Goal: Task Accomplishment & Management: Manage account settings

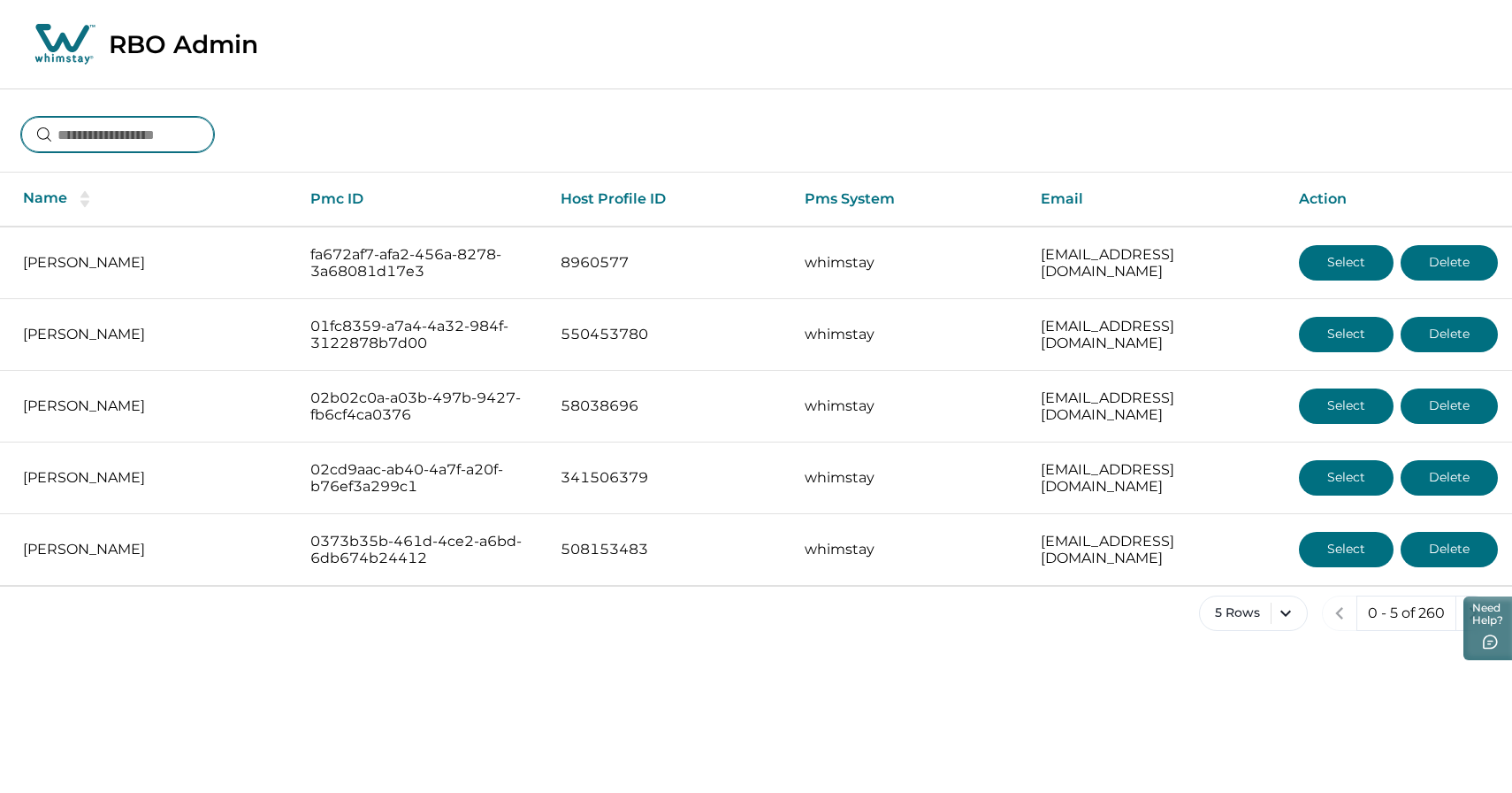
click at [94, 132] on input at bounding box center [118, 134] width 193 height 35
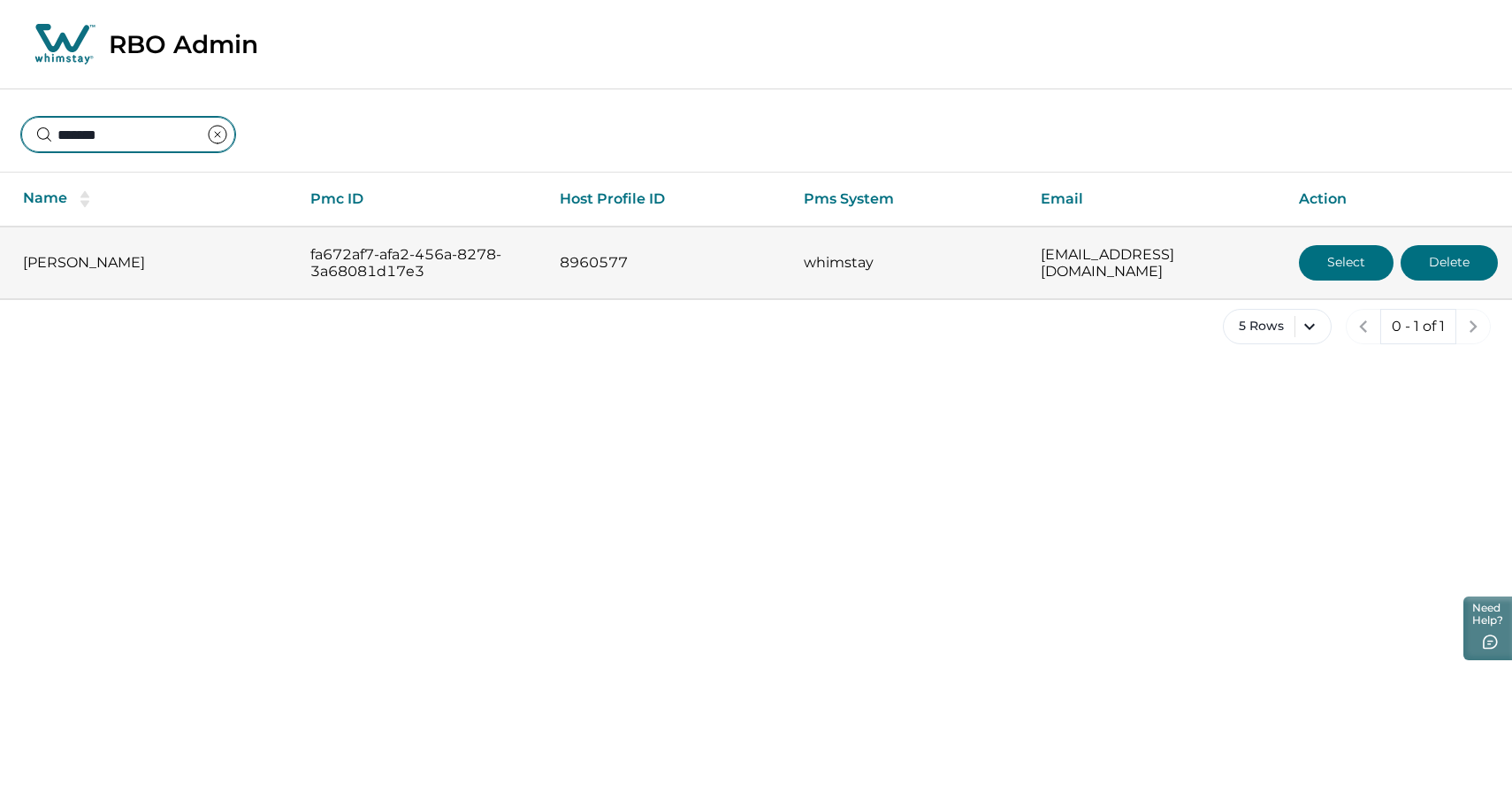
type input "*******"
click at [1302, 272] on button "Select" at bounding box center [1347, 262] width 95 height 35
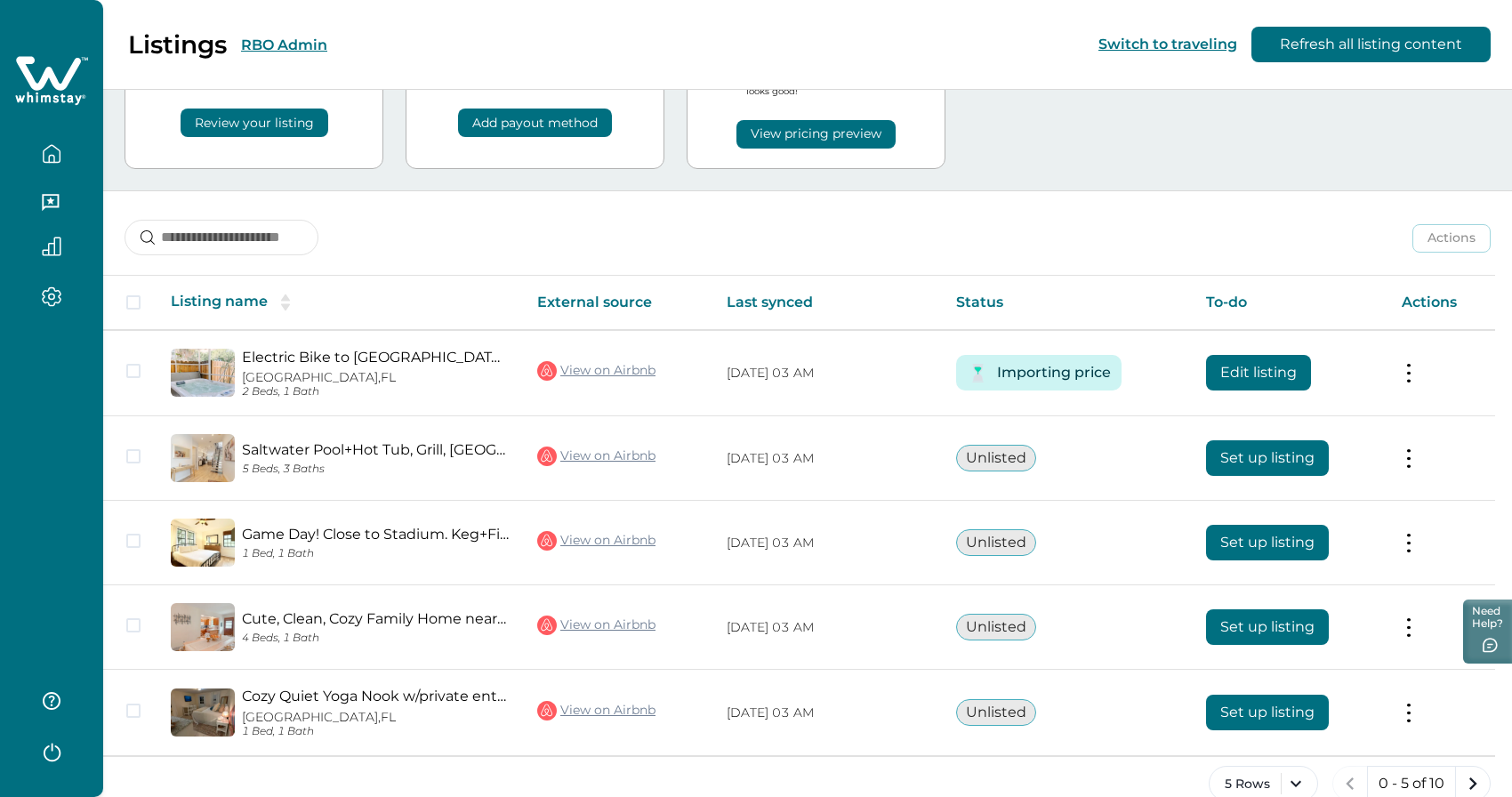
scroll to position [147, 0]
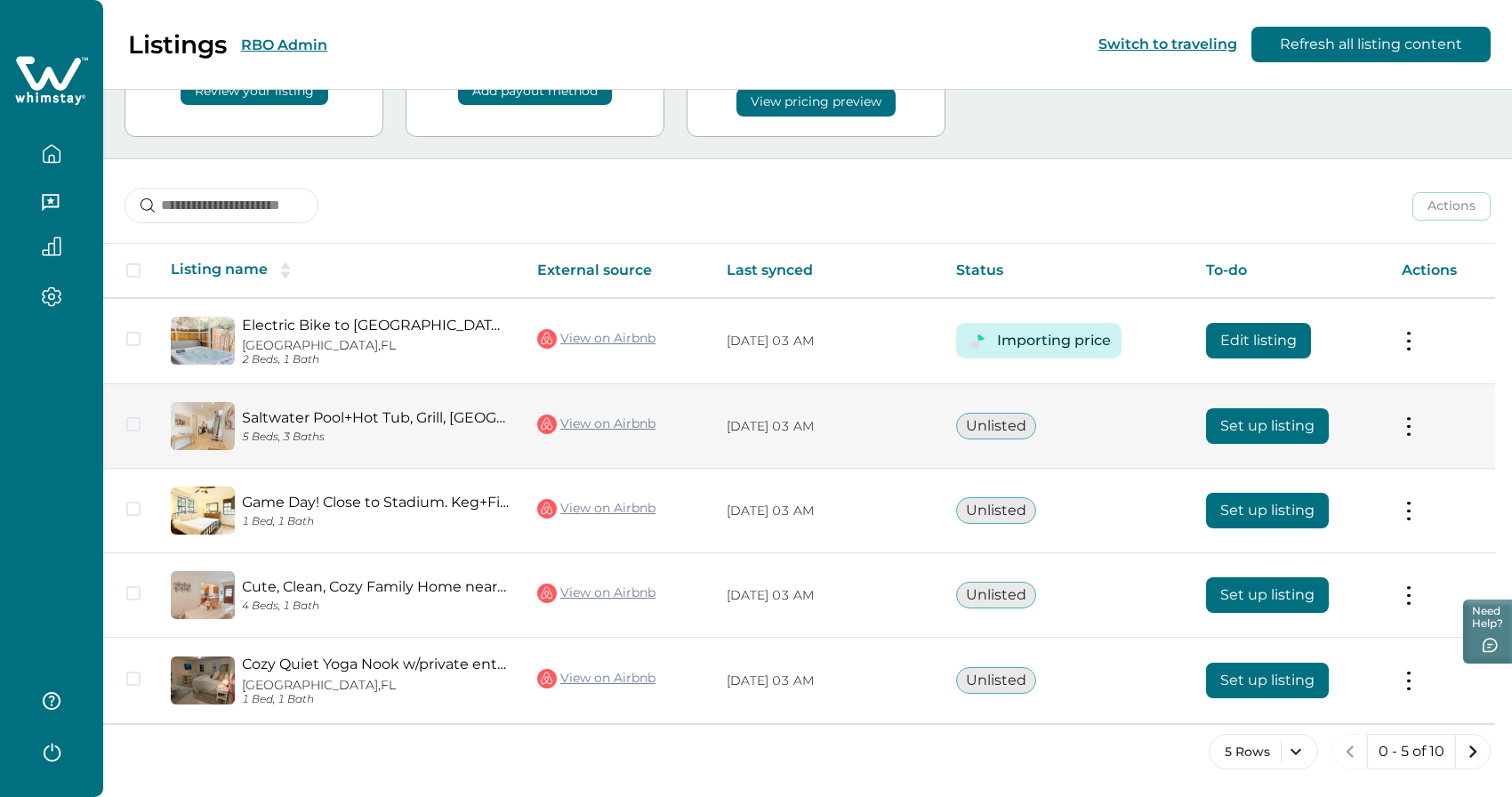
click at [1245, 430] on button "Set up listing" at bounding box center [1268, 425] width 123 height 36
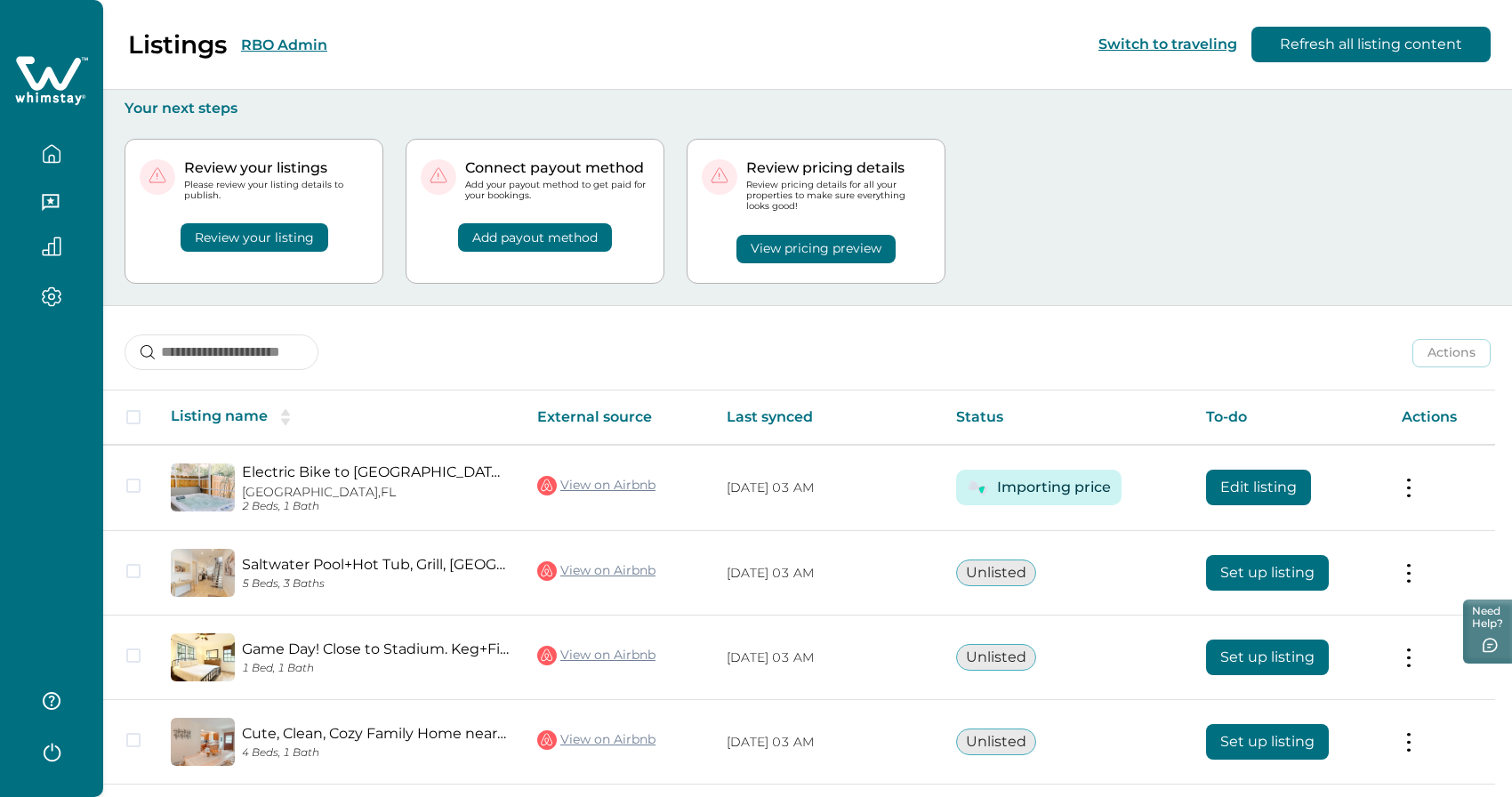
click at [301, 52] on button "RBO Admin" at bounding box center [285, 45] width 87 height 17
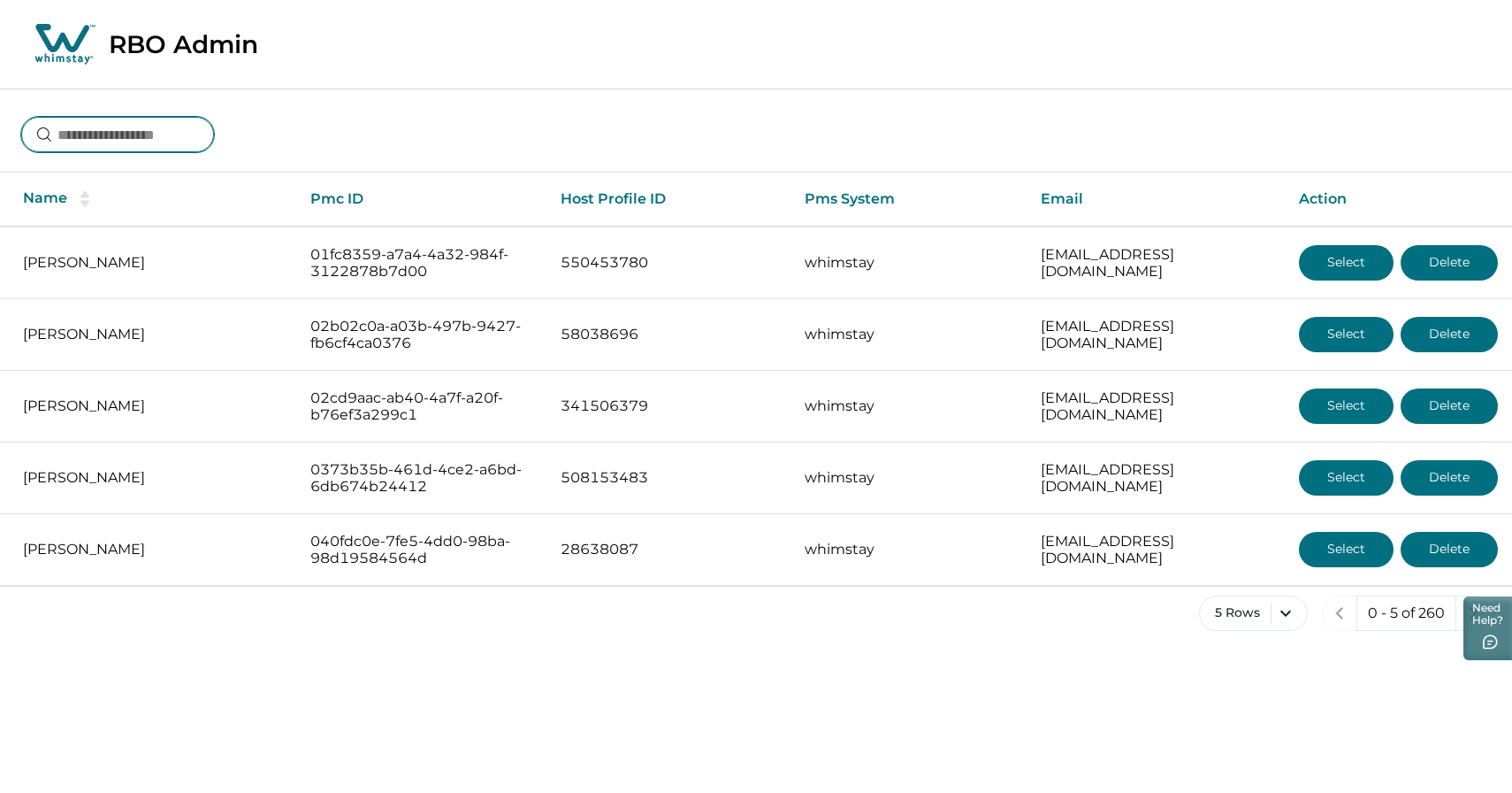
click at [190, 130] on input at bounding box center [118, 134] width 193 height 35
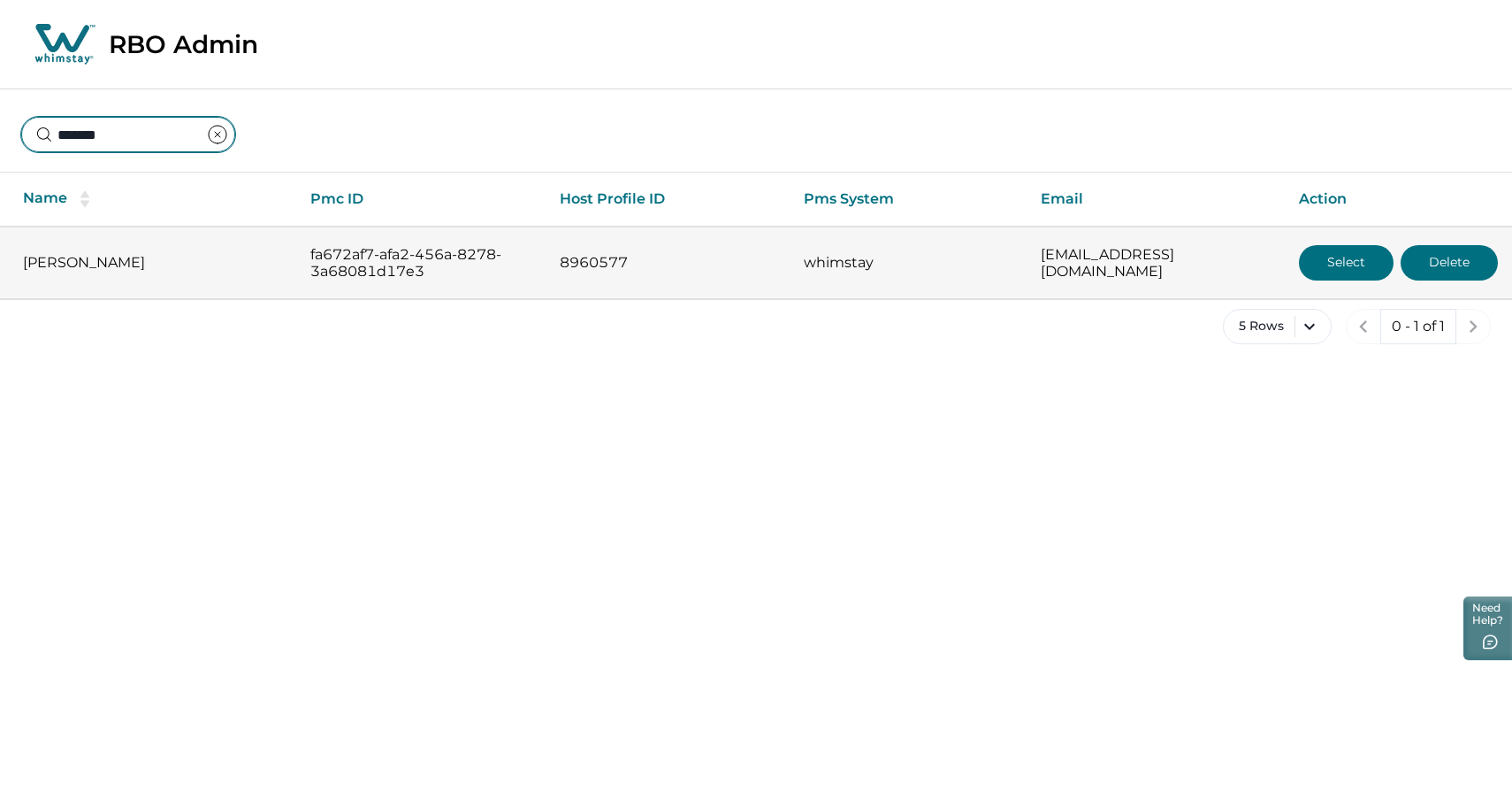
type input "*******"
click at [1346, 267] on button "Select" at bounding box center [1347, 262] width 95 height 35
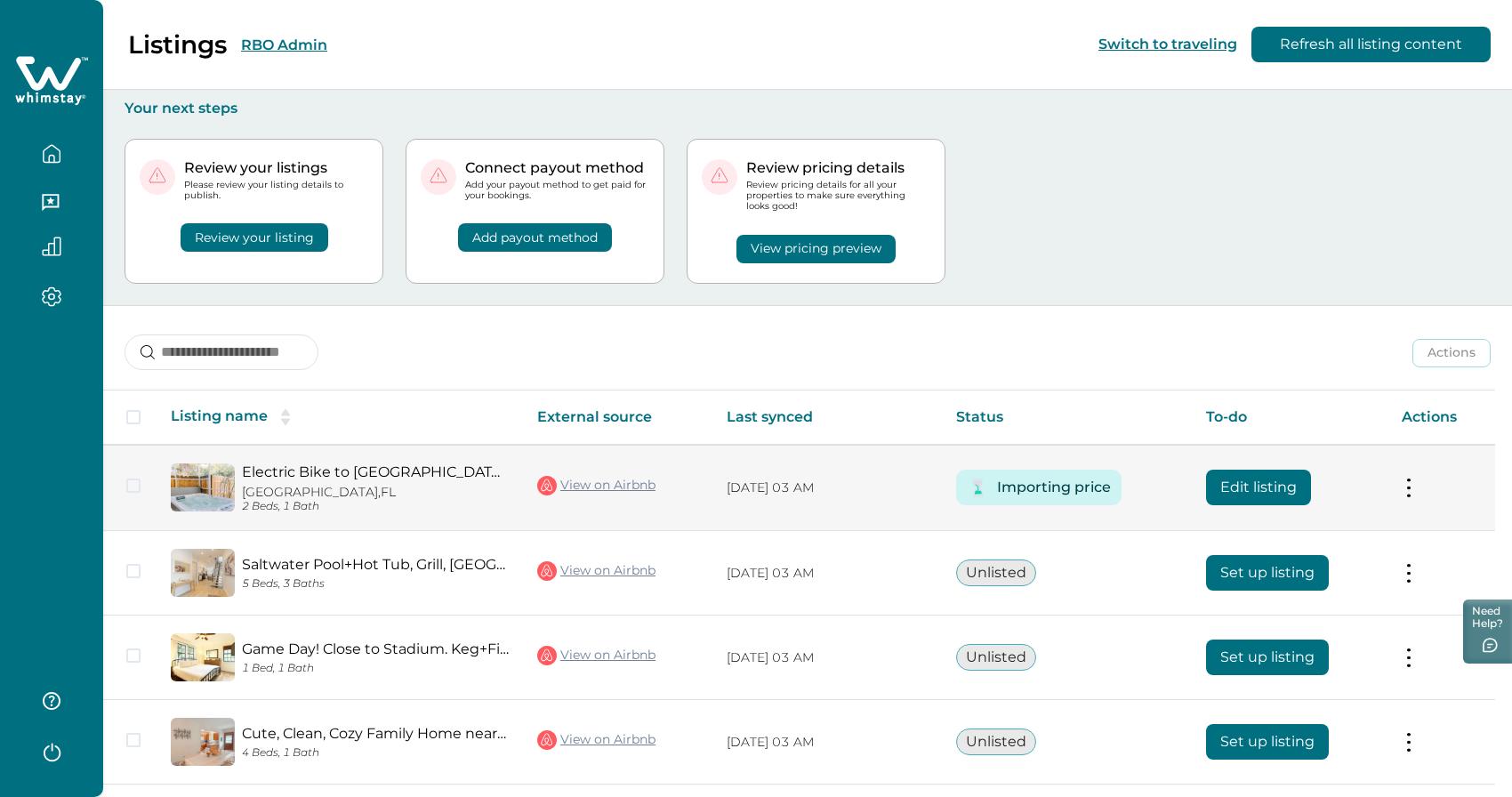
scroll to position [147, 0]
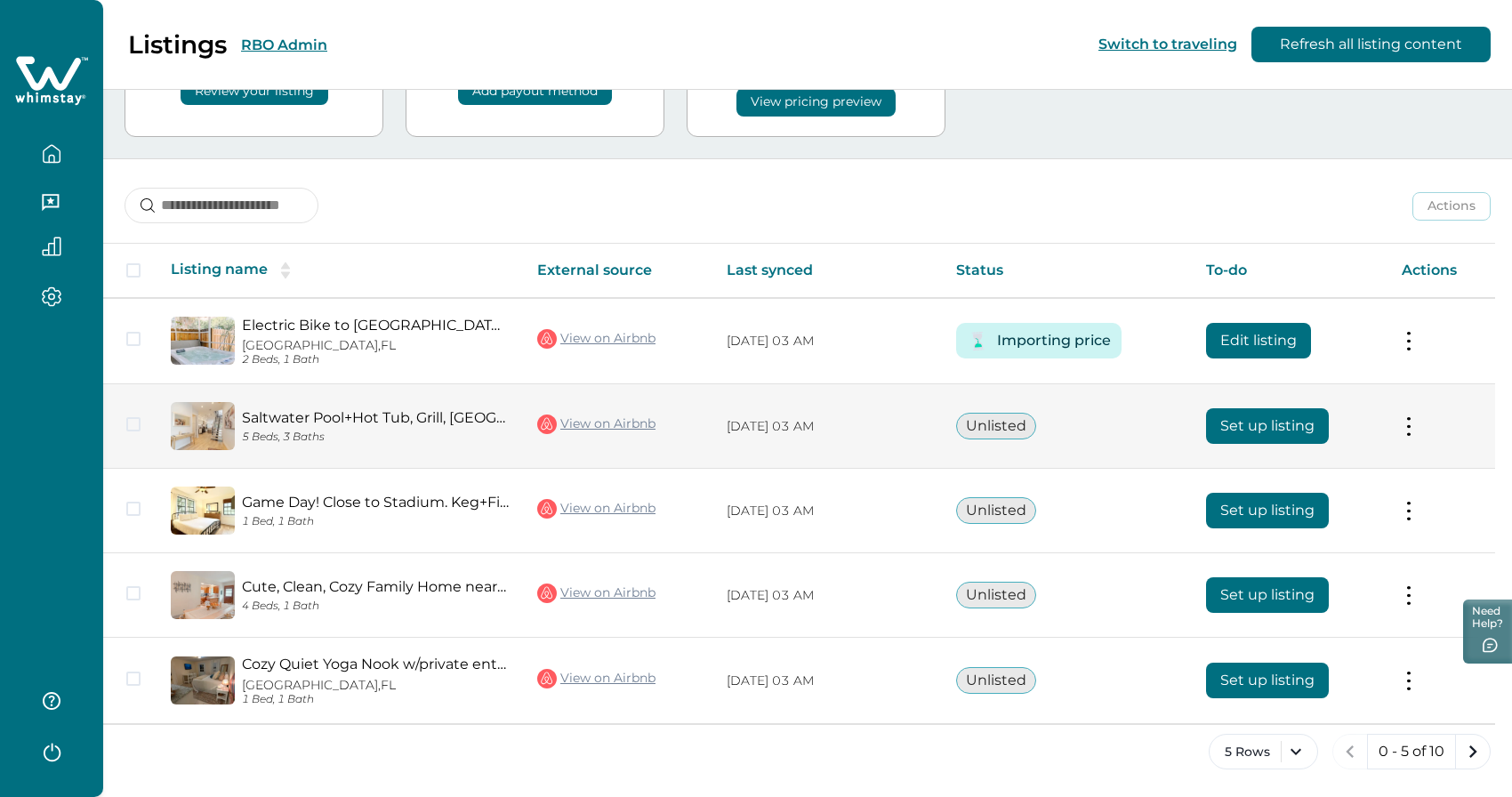
click at [1256, 432] on button "Set up listing" at bounding box center [1268, 425] width 123 height 36
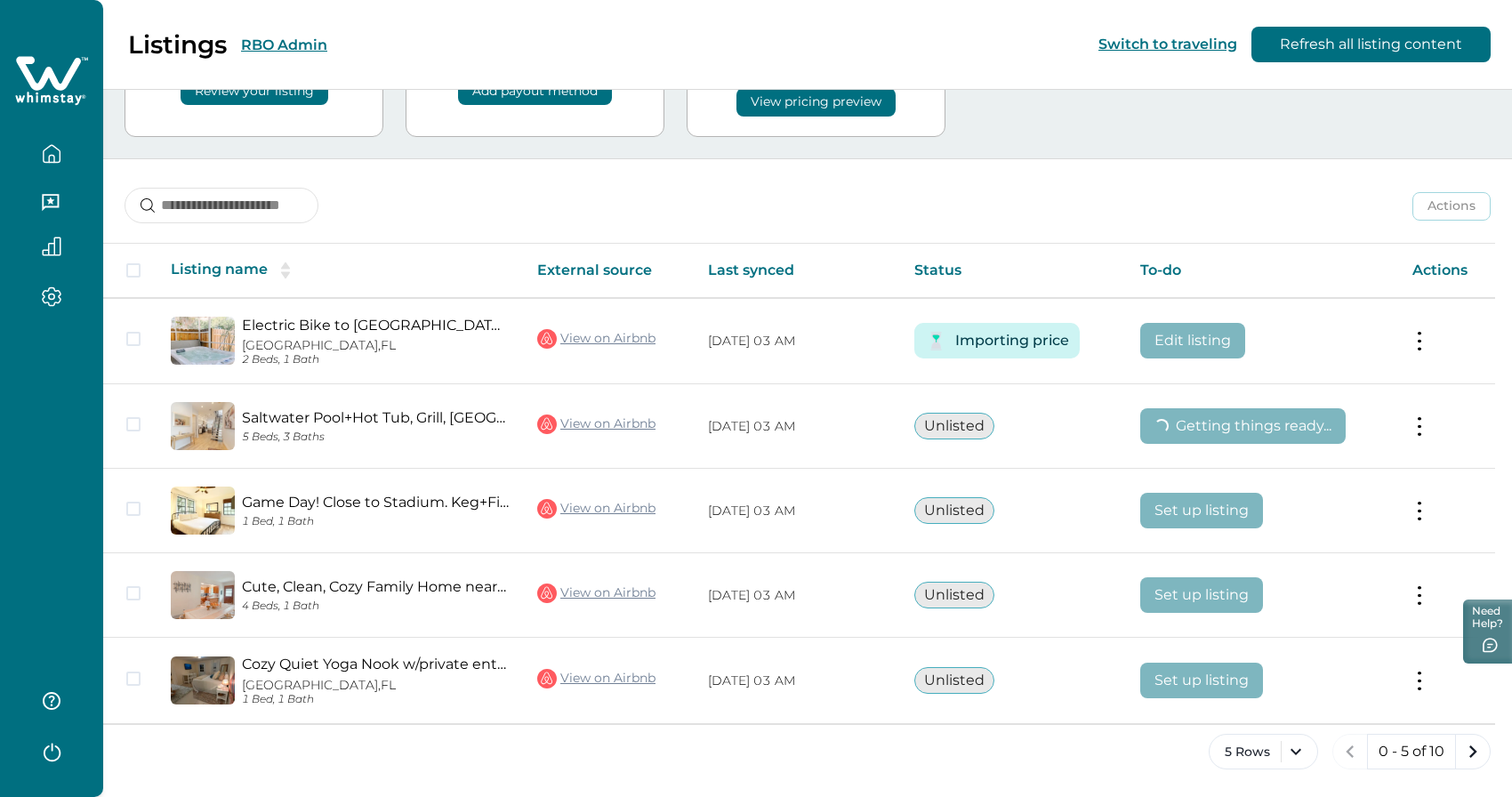
click at [1141, 221] on div "Actions Actions Publish listing Unlist listing" at bounding box center [807, 192] width 1409 height 65
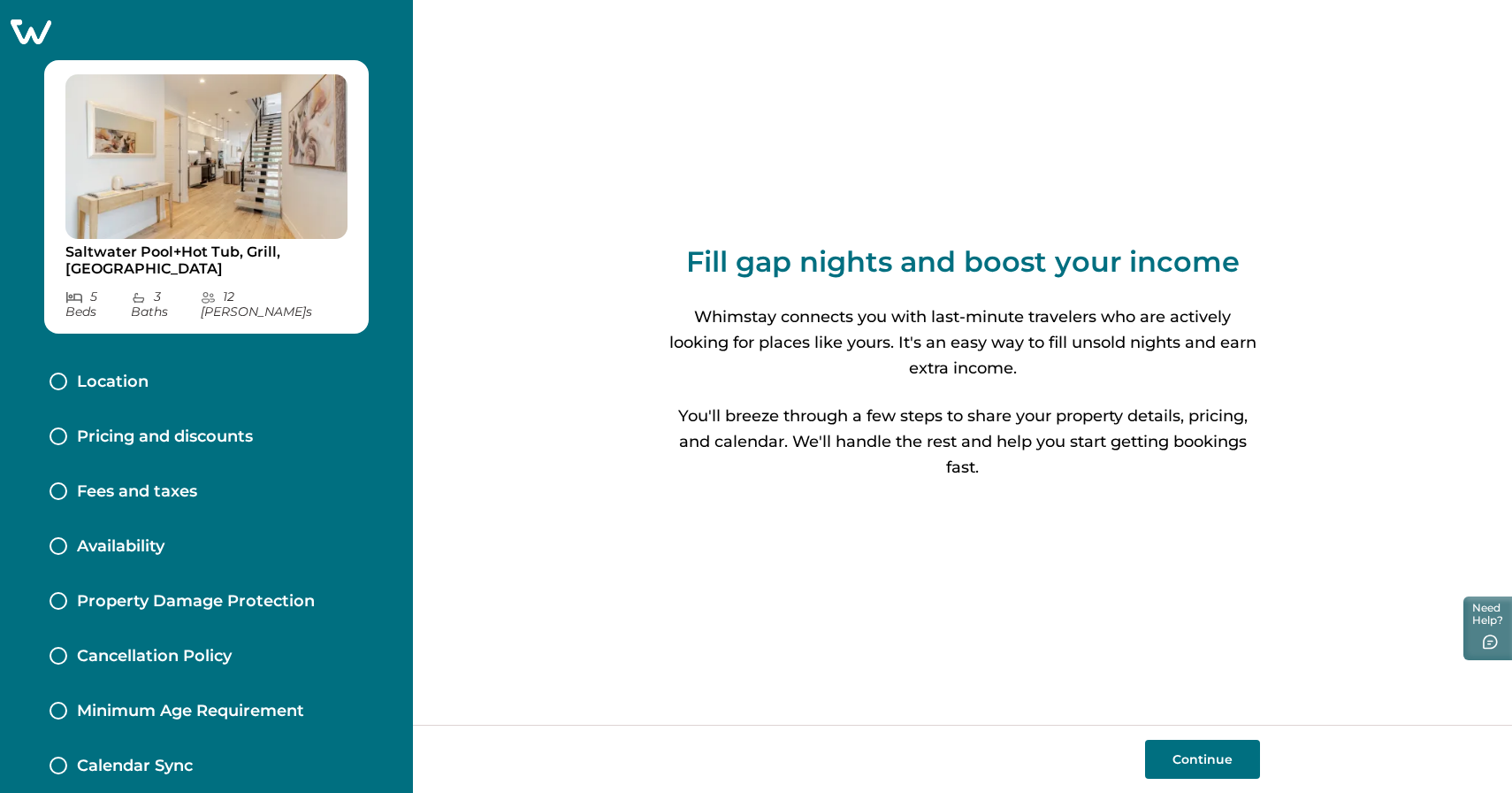
click at [1191, 756] on button "Continue" at bounding box center [1203, 759] width 115 height 39
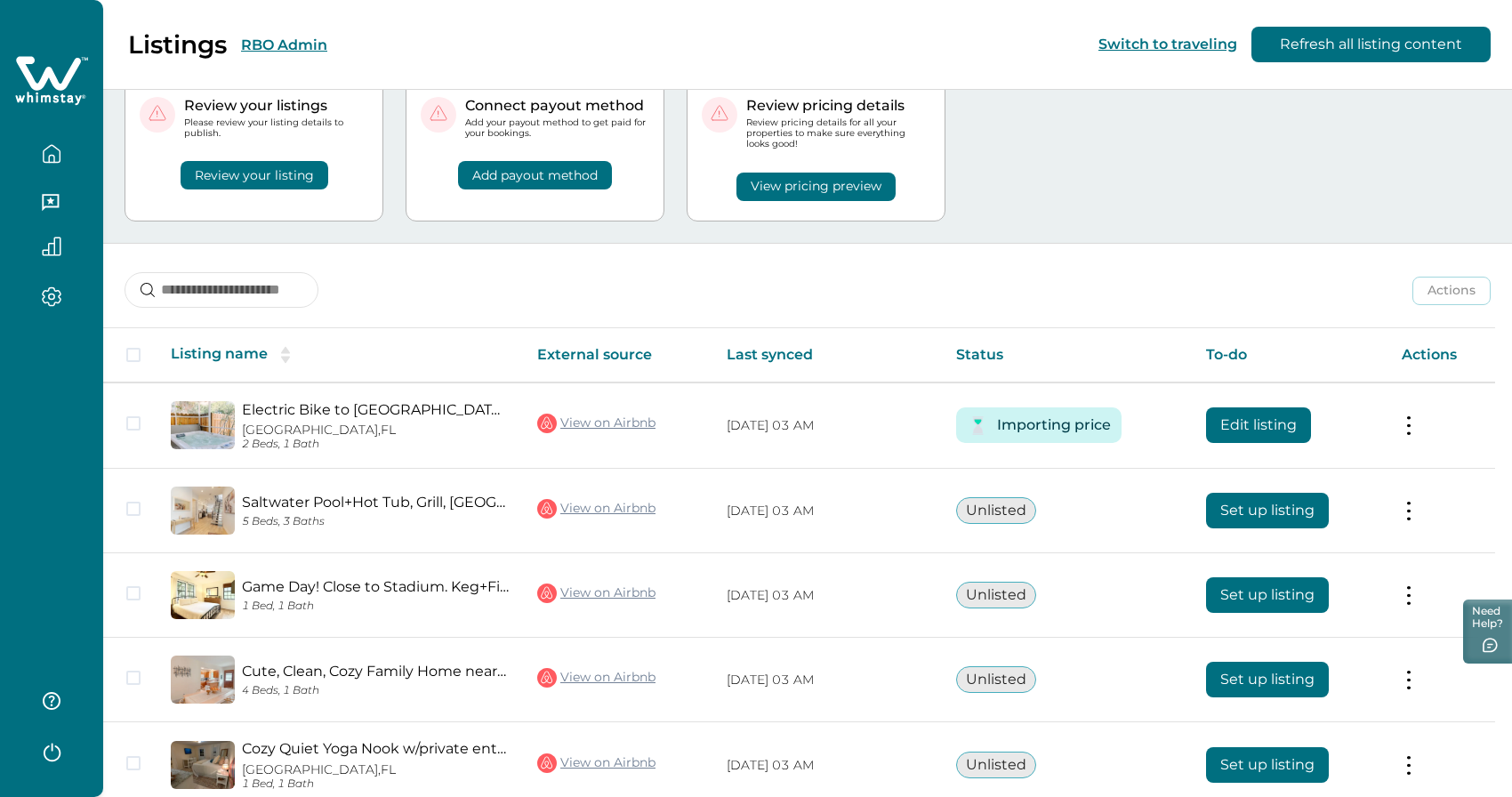
scroll to position [147, 0]
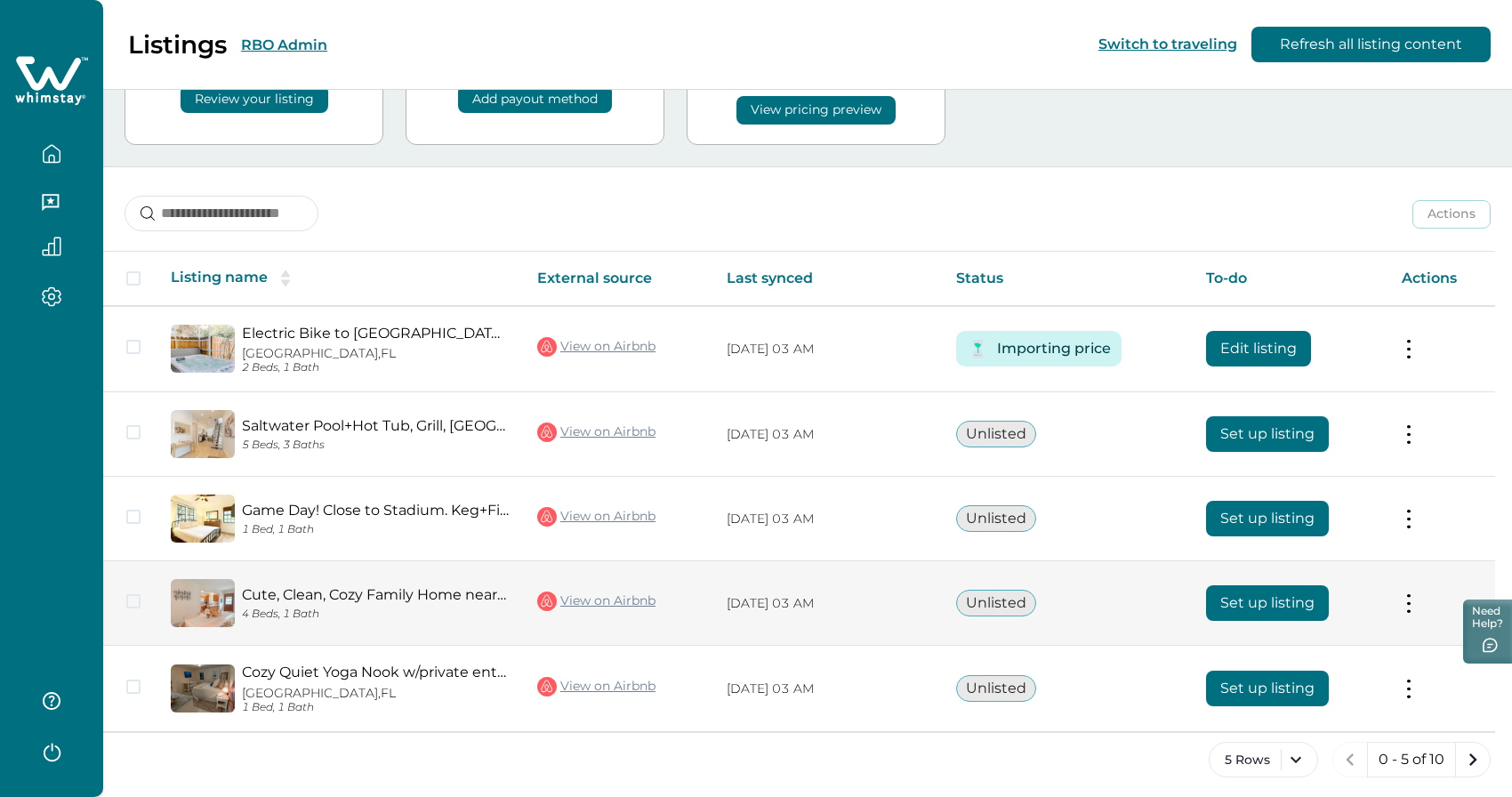
scroll to position [147, 0]
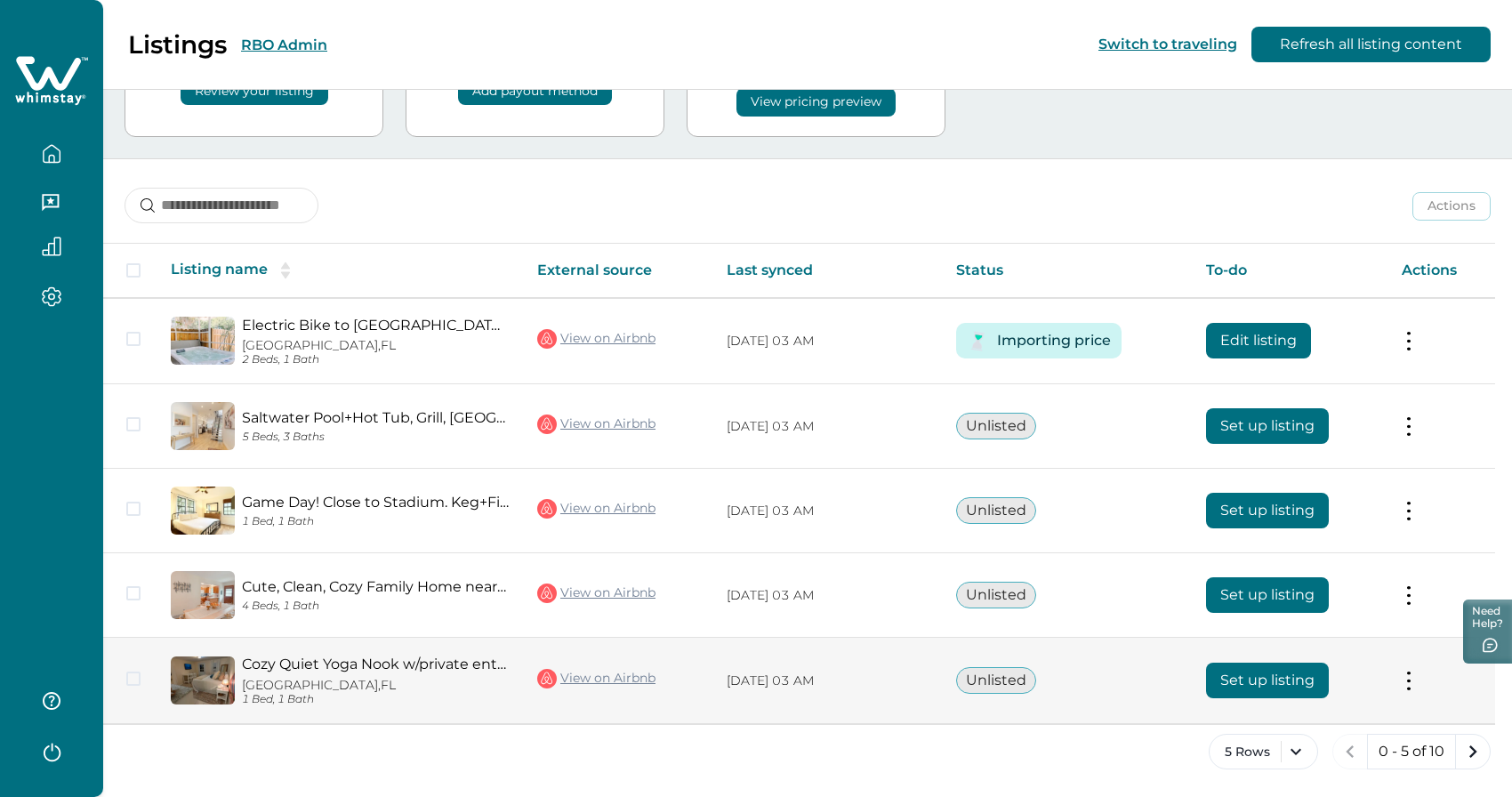
click at [1263, 697] on td "Set up listing" at bounding box center [1289, 681] width 195 height 87
click at [1262, 686] on button "Set up listing" at bounding box center [1268, 680] width 123 height 36
